Goal: Information Seeking & Learning: Learn about a topic

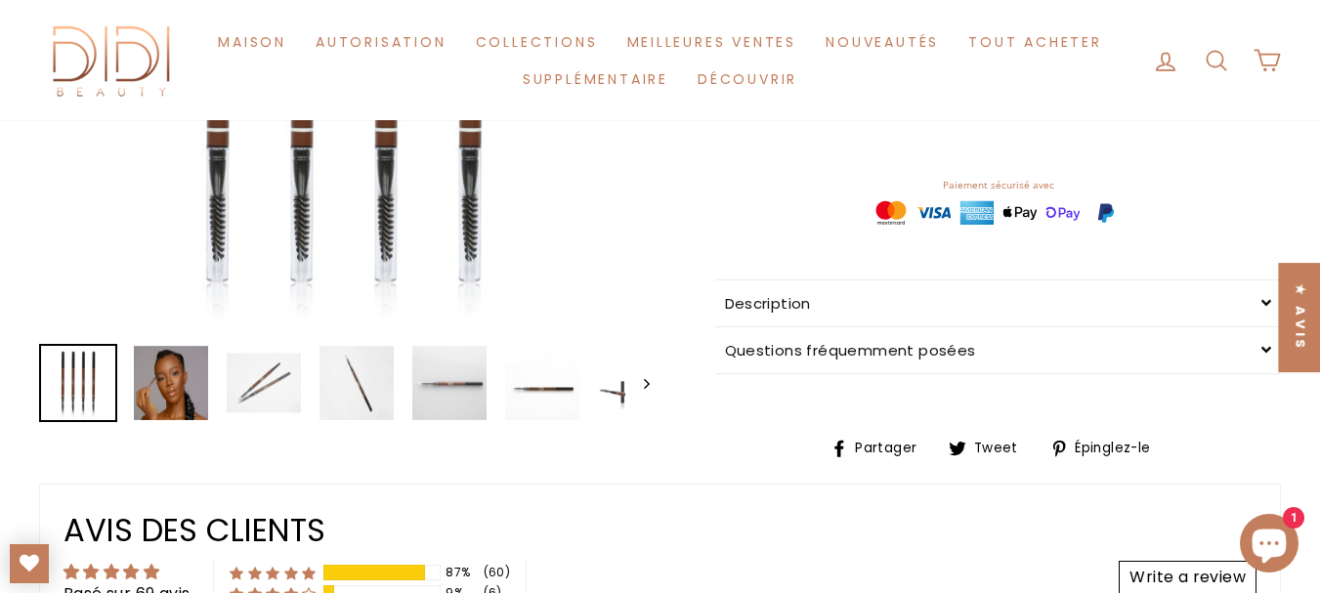
scroll to position [524, 0]
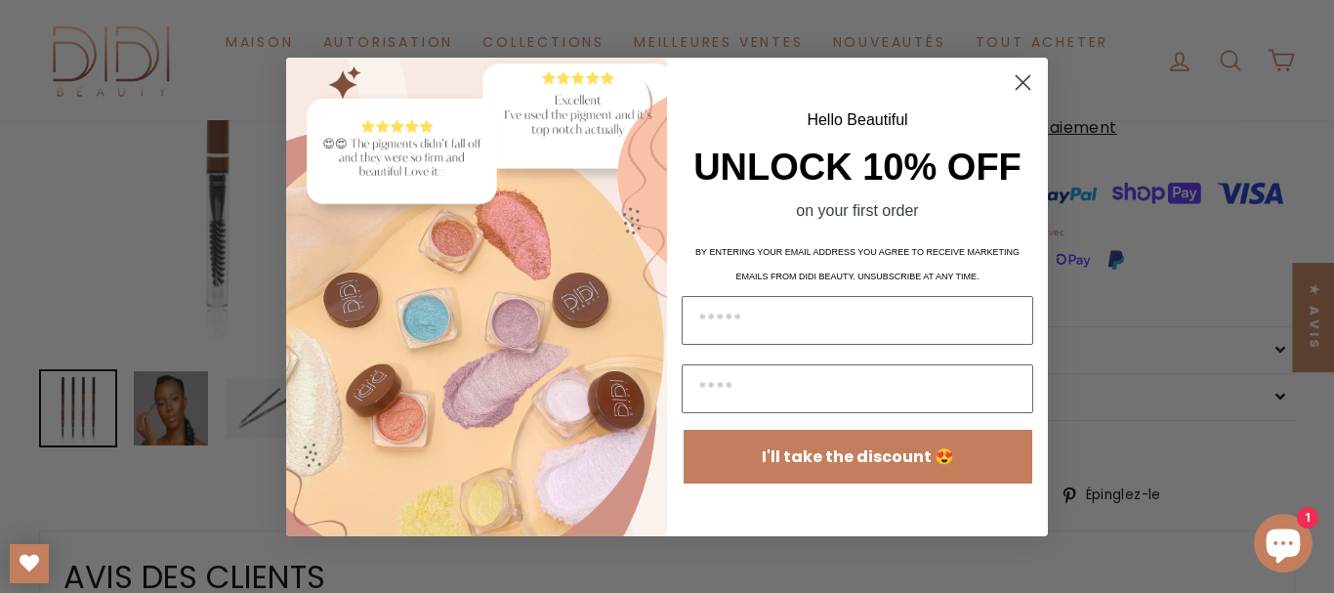
drag, startPoint x: 1323, startPoint y: 38, endPoint x: 1306, endPoint y: 116, distance: 79.9
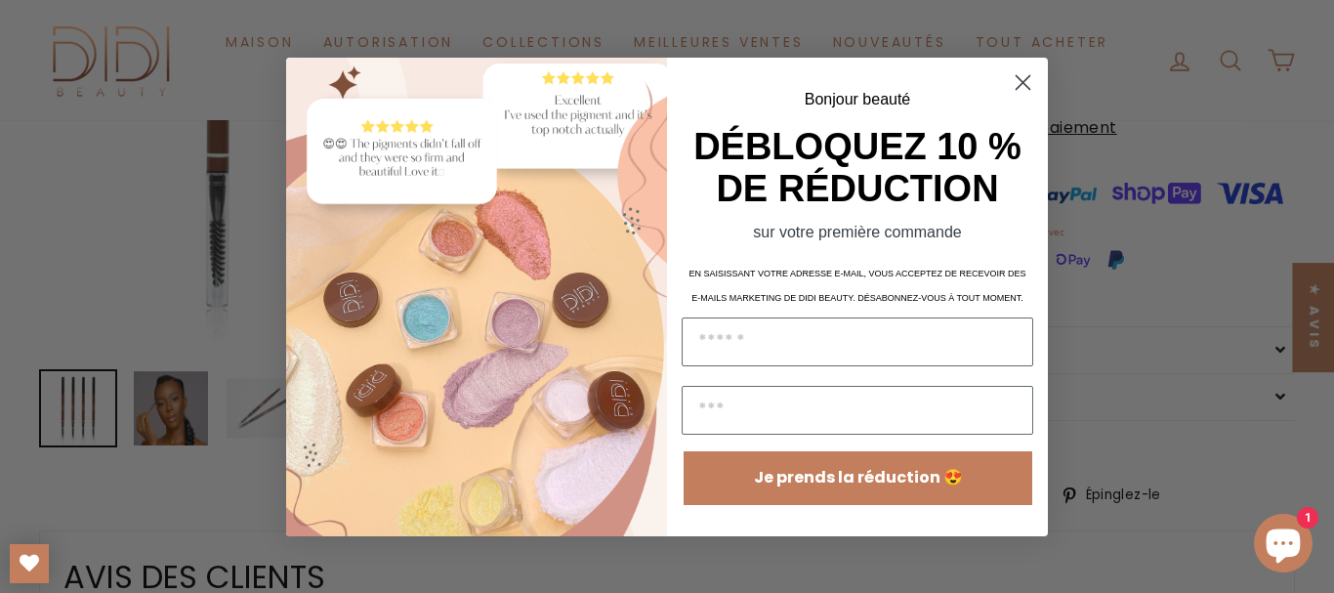
click at [1029, 80] on circle "Fermer la boîte de dialogue" at bounding box center [1023, 81] width 32 height 32
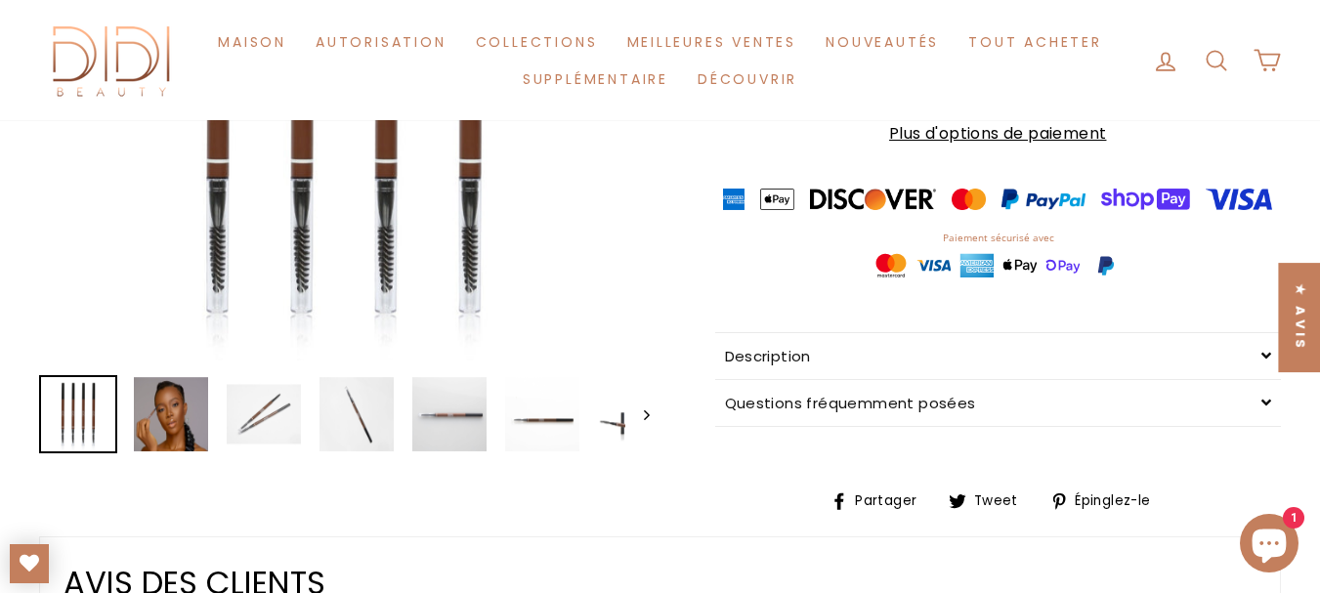
scroll to position [612, 0]
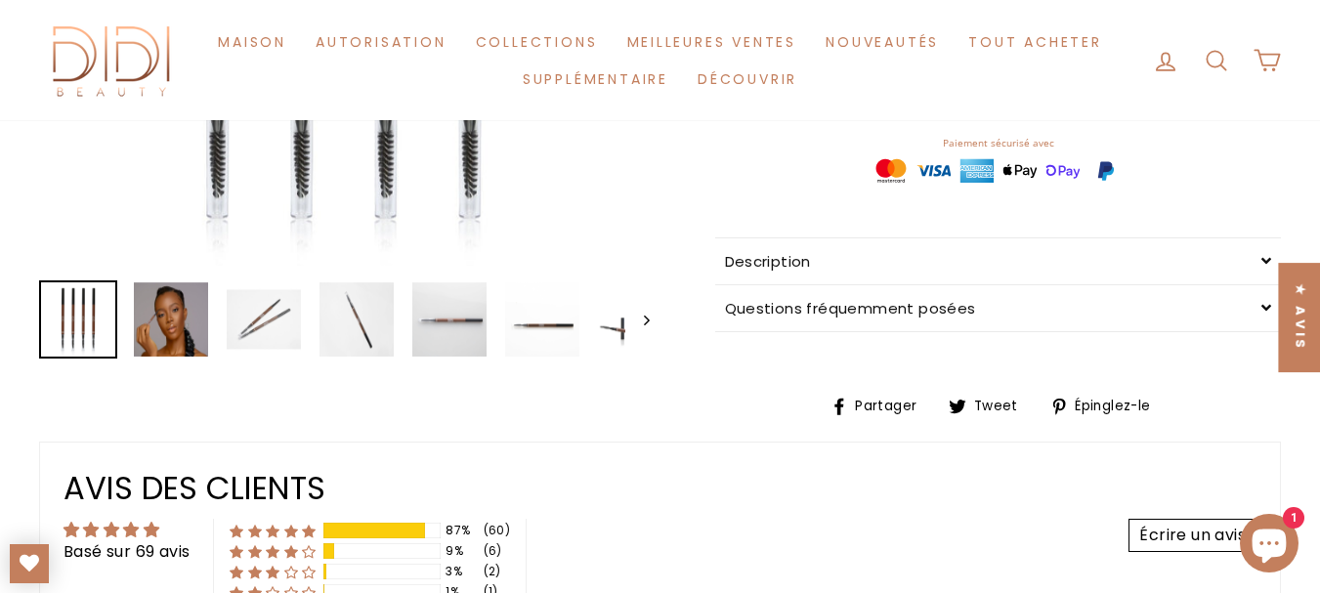
click at [1264, 265] on div "Description" at bounding box center [998, 261] width 567 height 46
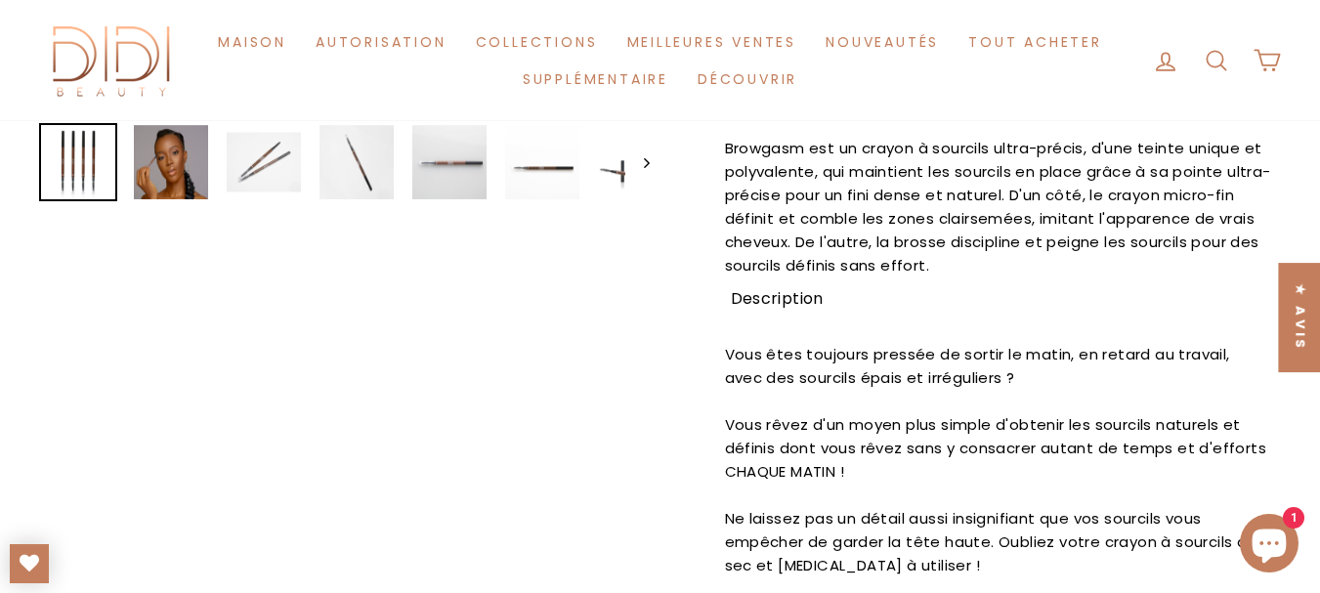
scroll to position [780, 0]
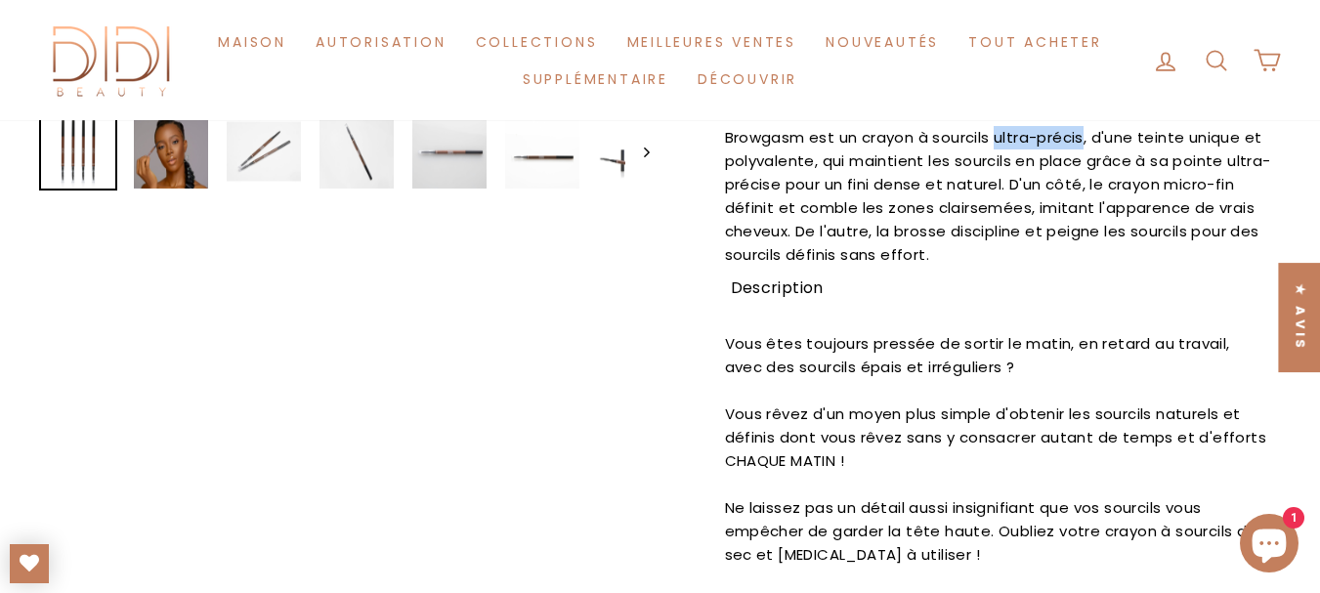
drag, startPoint x: 1000, startPoint y: 153, endPoint x: 1088, endPoint y: 158, distance: 88.0
click at [1088, 158] on font "Browgasm est un crayon à sourcils ultra-précis, d'une teinte unique et polyvale…" at bounding box center [998, 196] width 546 height 138
copy font "ultra-précis"
click at [1230, 197] on font "Browgasm est un crayon à sourcils ultra-précis, d'une teinte unique et polyvale…" at bounding box center [998, 196] width 546 height 138
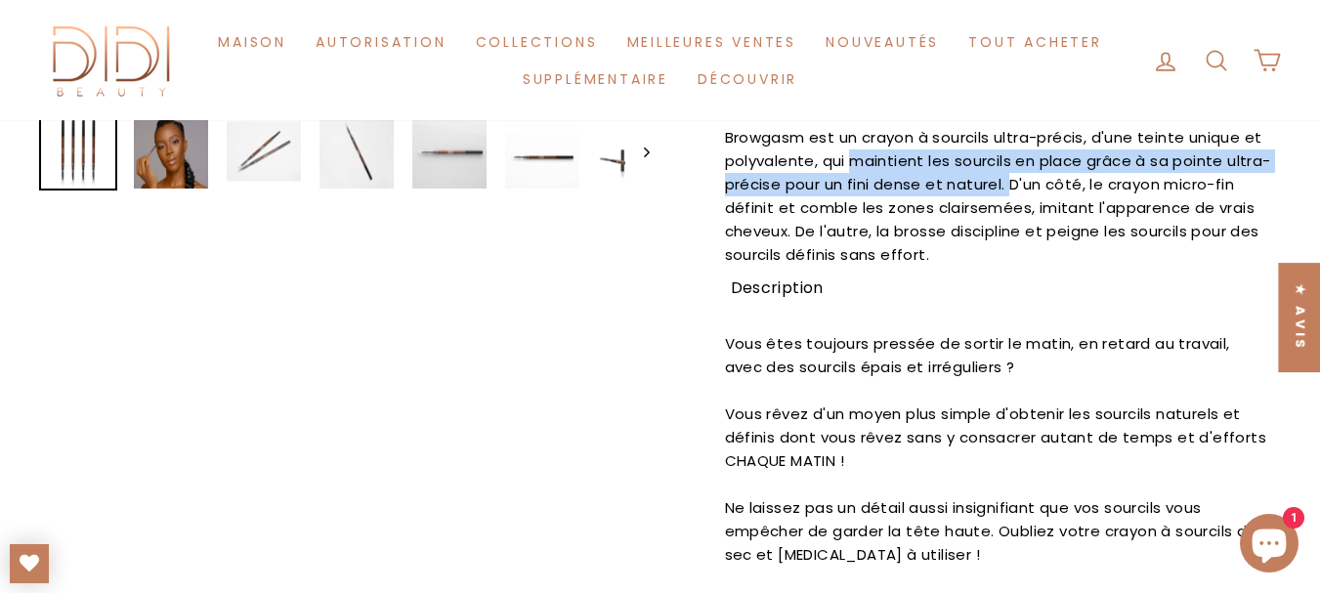
drag, startPoint x: 851, startPoint y: 183, endPoint x: 1052, endPoint y: 213, distance: 203.5
click at [1052, 213] on p "Browgasm est un crayon à sourcils ultra-précis, d'une teinte unique et polyvale…" at bounding box center [998, 196] width 547 height 141
copy font "maintient les sourcils en place grâce à sa pointe ultra-précise pour un fini de…"
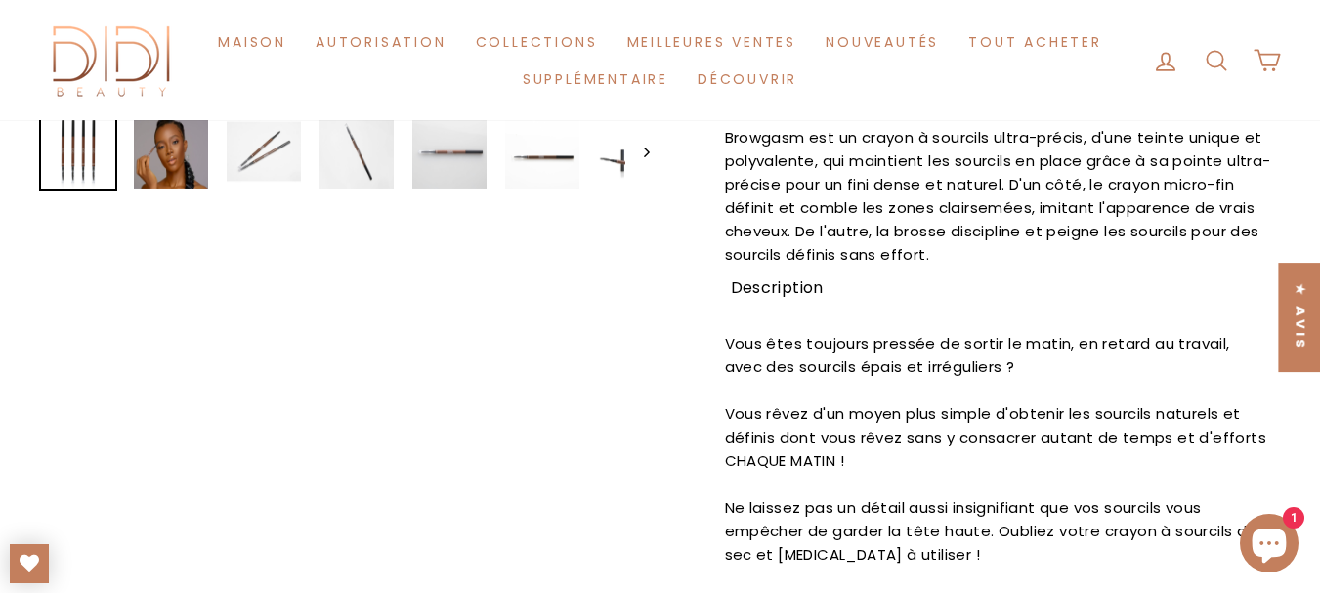
click at [1105, 222] on font "Browgasm est un crayon à sourcils ultra-précis, d'une teinte unique et polyvale…" at bounding box center [998, 196] width 546 height 138
click at [919, 247] on font "Browgasm est un crayon à sourcils ultra-précis, d'une teinte unique et polyvale…" at bounding box center [998, 196] width 546 height 138
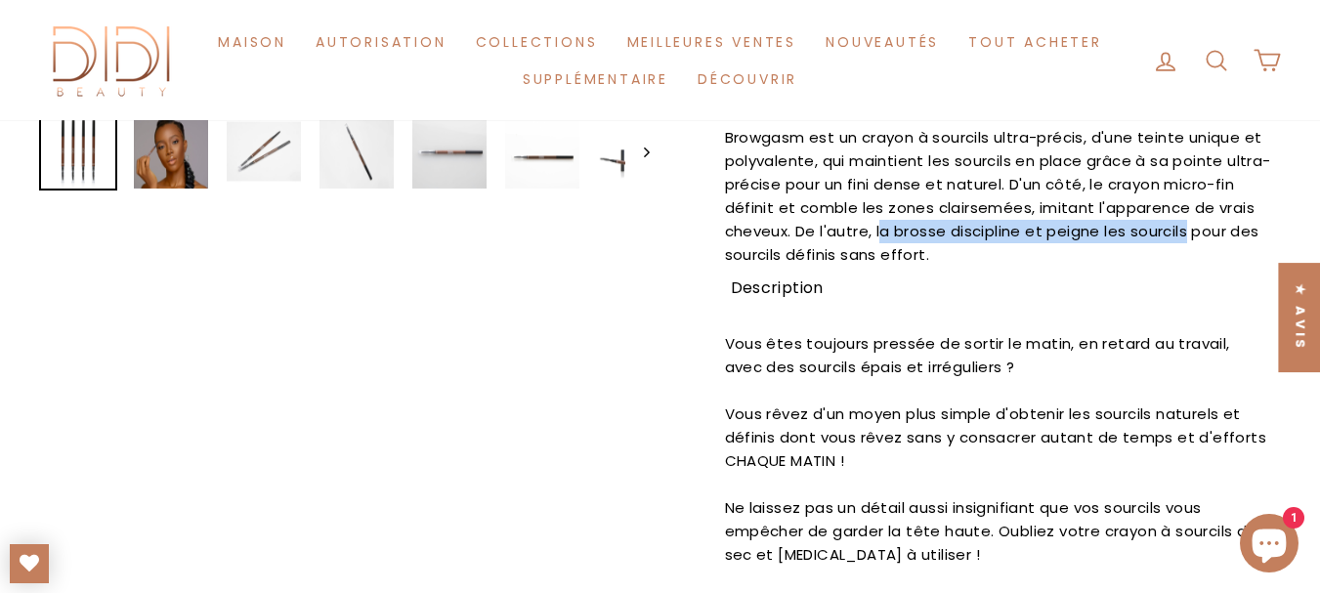
drag, startPoint x: 919, startPoint y: 247, endPoint x: 1229, endPoint y: 253, distance: 309.7
click at [1229, 253] on font "Browgasm est un crayon à sourcils ultra-précis, d'une teinte unique et polyvale…" at bounding box center [998, 196] width 546 height 138
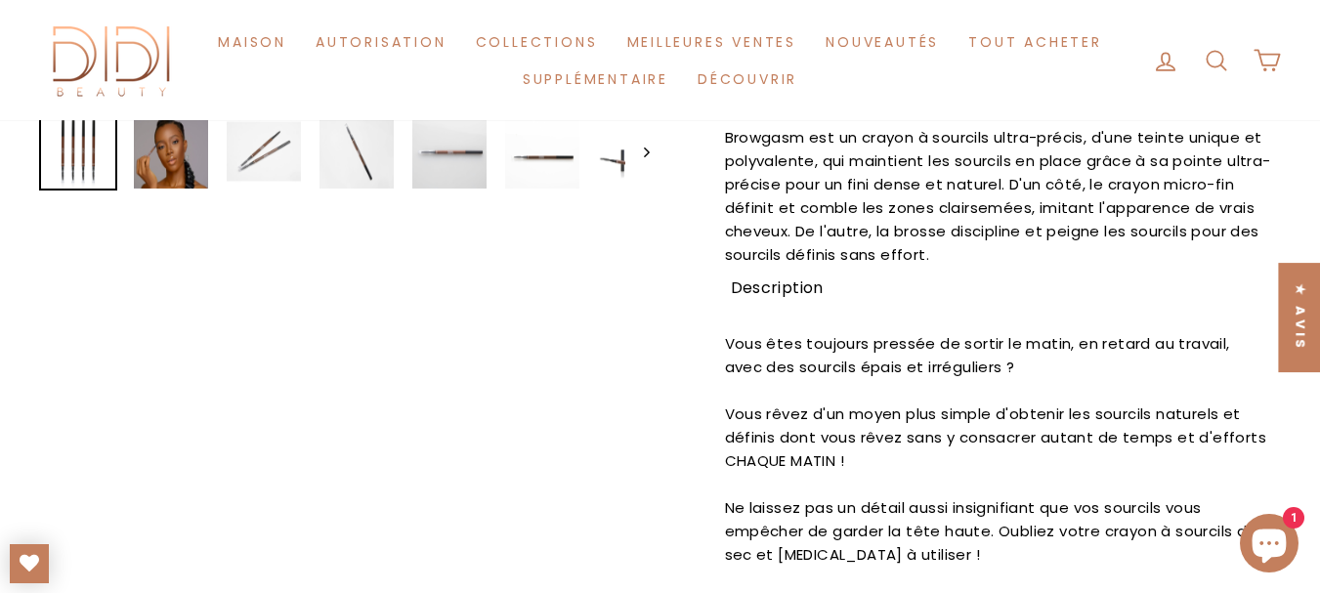
click at [1204, 267] on p "Browgasm est un crayon à sourcils ultra-précis, d'une teinte unique et polyvale…" at bounding box center [998, 196] width 547 height 141
click at [918, 250] on font "Browgasm est un crayon à sourcils ultra-précis, d'une teinte unique et polyvale…" at bounding box center [998, 196] width 546 height 138
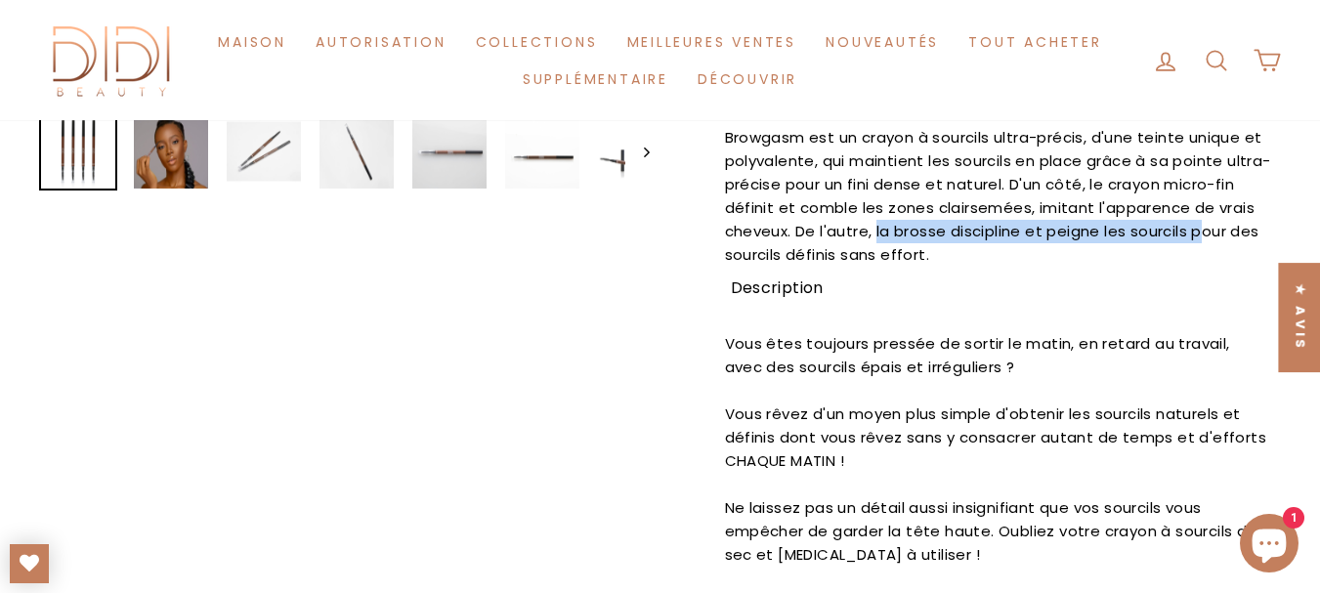
drag, startPoint x: 915, startPoint y: 250, endPoint x: 1243, endPoint y: 247, distance: 327.2
click at [1243, 247] on font "Browgasm est un crayon à sourcils ultra-précis, d'une teinte unique et polyvale…" at bounding box center [998, 196] width 546 height 138
click at [1234, 256] on font "Browgasm est un crayon à sourcils ultra-précis, d'une teinte unique et polyvale…" at bounding box center [998, 196] width 546 height 138
drag, startPoint x: 1225, startPoint y: 248, endPoint x: 915, endPoint y: 247, distance: 309.7
click at [915, 247] on font "Browgasm est un crayon à sourcils ultra-précis, d'une teinte unique et polyvale…" at bounding box center [998, 196] width 546 height 138
